Goal: Task Accomplishment & Management: Use online tool/utility

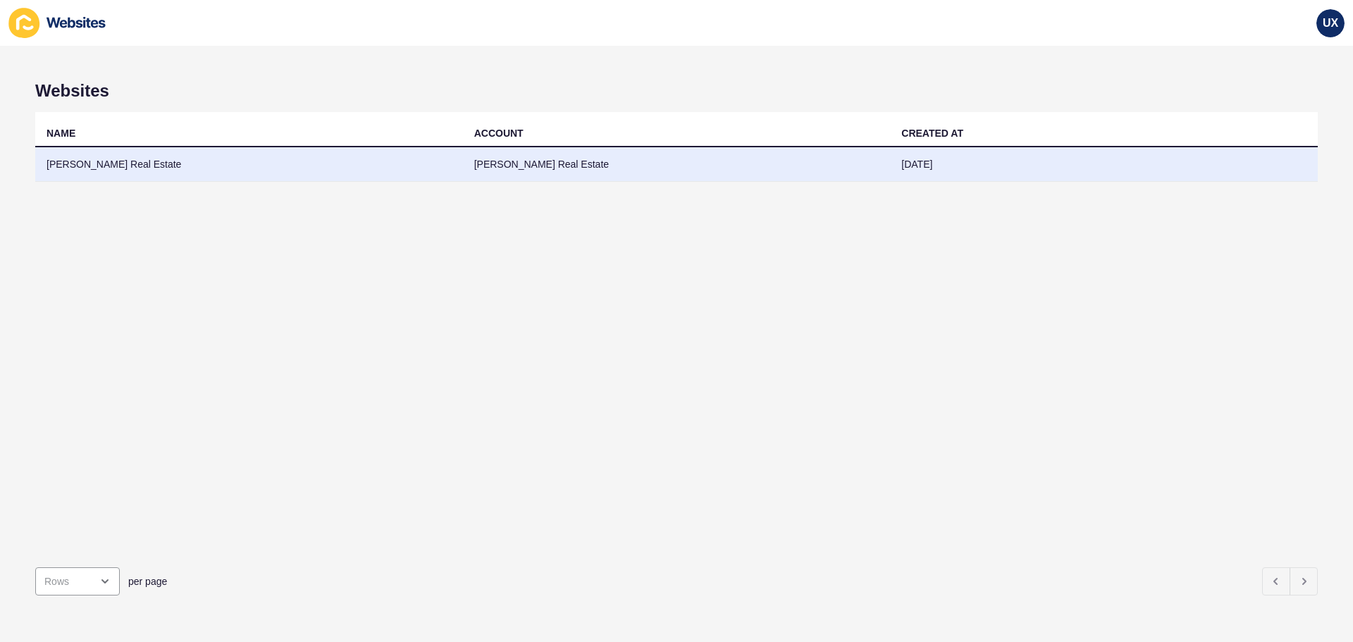
click at [562, 179] on td "[PERSON_NAME] Real Estate" at bounding box center [677, 164] width 428 height 35
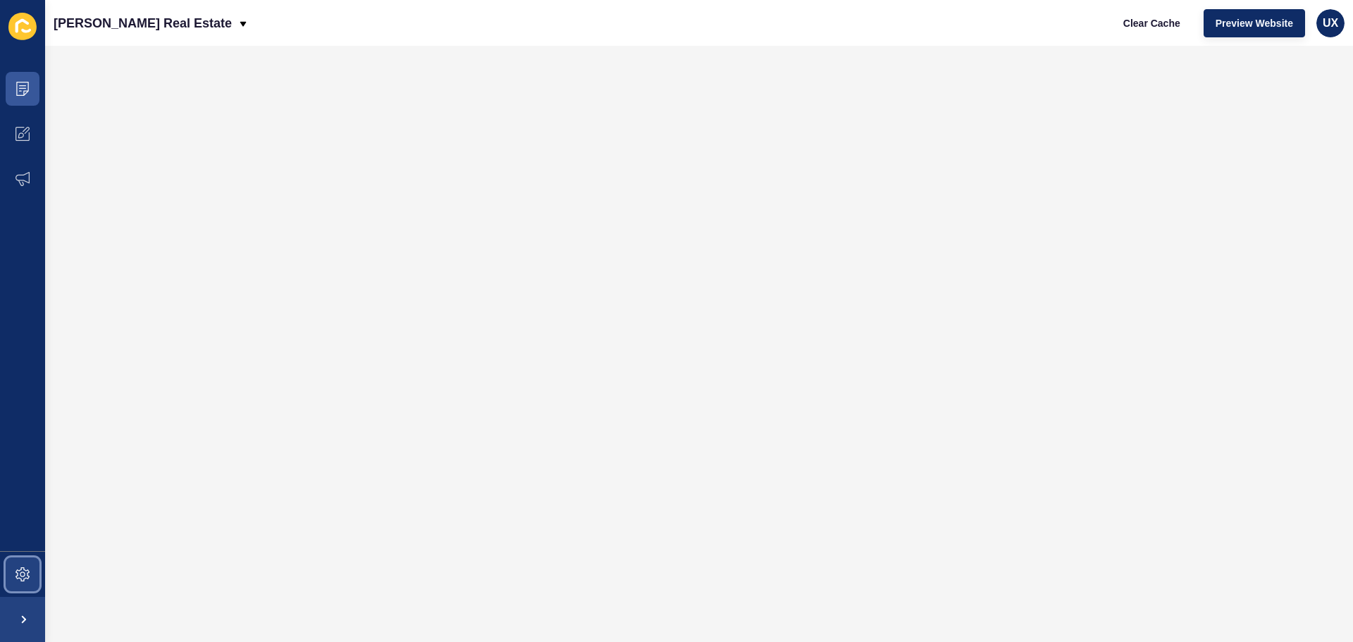
click at [29, 569] on icon at bounding box center [23, 574] width 14 height 14
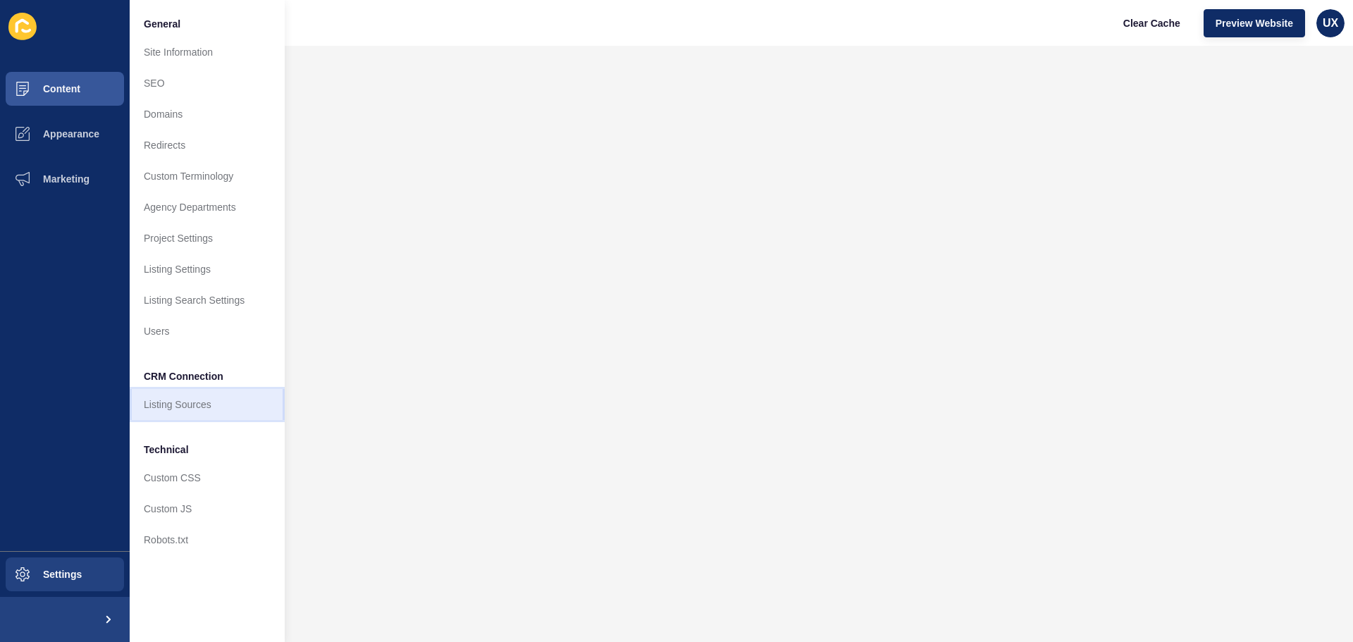
click at [180, 396] on link "Listing Sources" at bounding box center [207, 404] width 155 height 31
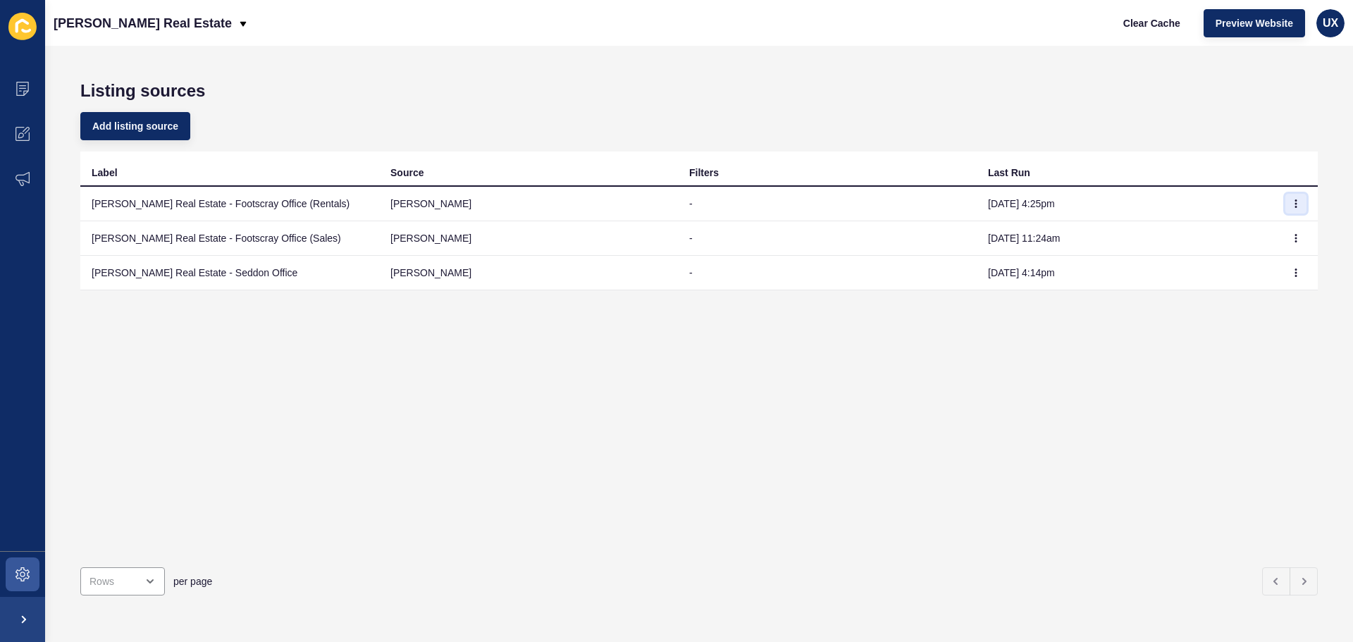
click at [1292, 204] on button "button" at bounding box center [1296, 204] width 21 height 20
click at [1281, 233] on link "Sync now" at bounding box center [1246, 231] width 99 height 31
click at [1286, 241] on button "button" at bounding box center [1296, 238] width 21 height 20
click at [1268, 259] on link "Sync now" at bounding box center [1246, 266] width 99 height 31
